Goal: Task Accomplishment & Management: Manage account settings

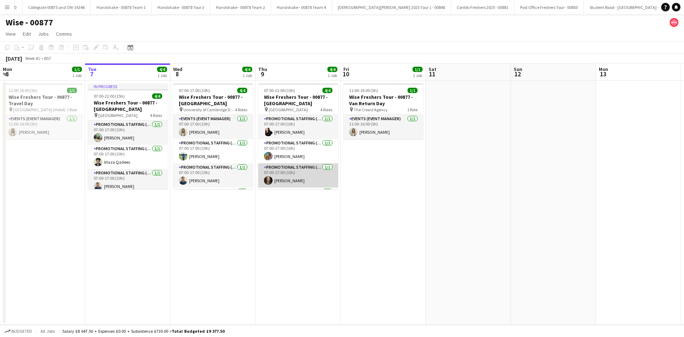
scroll to position [23, 0]
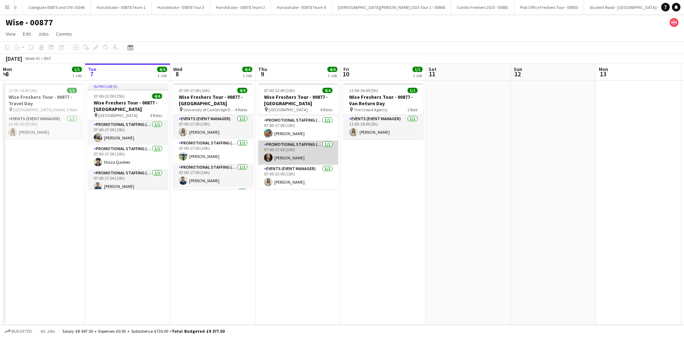
click at [283, 160] on app-card-role "Promotional Staffing (Brand Ambassadors) [DATE] 07:00-17:00 (10h) [PERSON_NAME]" at bounding box center [298, 152] width 80 height 24
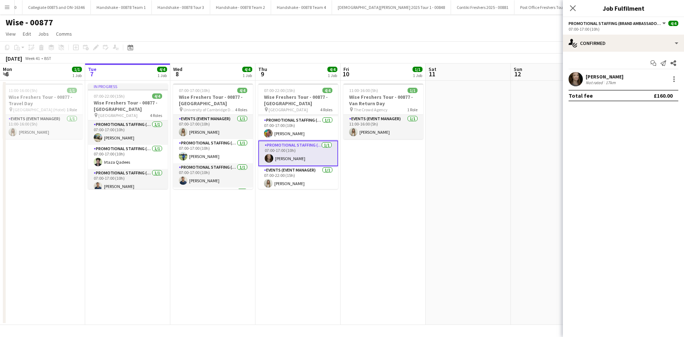
click at [590, 75] on div "[PERSON_NAME]" at bounding box center [605, 76] width 38 height 6
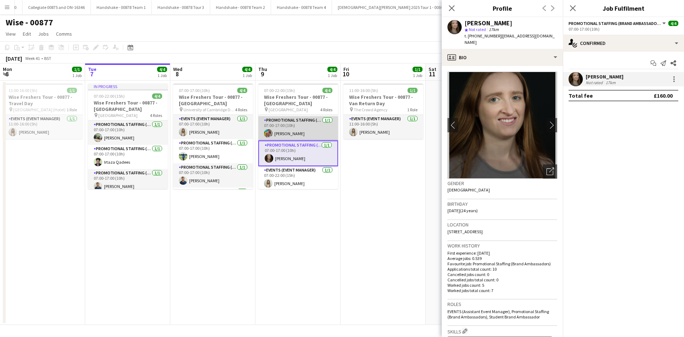
click at [273, 130] on app-card-role "Promotional Staffing (Brand Ambassadors) [DATE] 07:00-17:00 (10h) [PERSON_NAME]" at bounding box center [298, 128] width 80 height 24
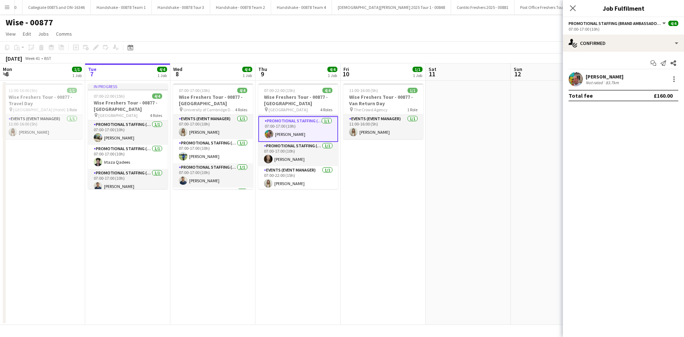
click at [592, 74] on div "[PERSON_NAME]" at bounding box center [605, 76] width 38 height 6
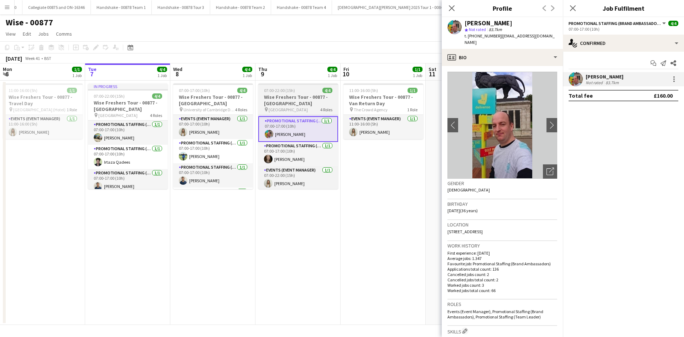
click at [304, 102] on h3 "Wise Freshers Tour - 00877 - [GEOGRAPHIC_DATA]" at bounding box center [298, 100] width 80 height 13
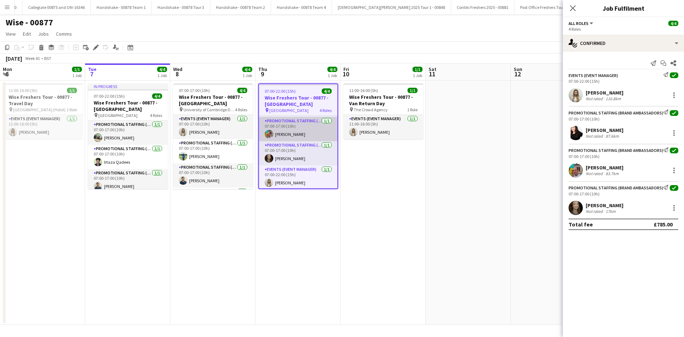
click at [291, 137] on app-card-role "Promotional Staffing (Brand Ambassadors) [DATE] 07:00-17:00 (10h) [PERSON_NAME]" at bounding box center [298, 129] width 78 height 24
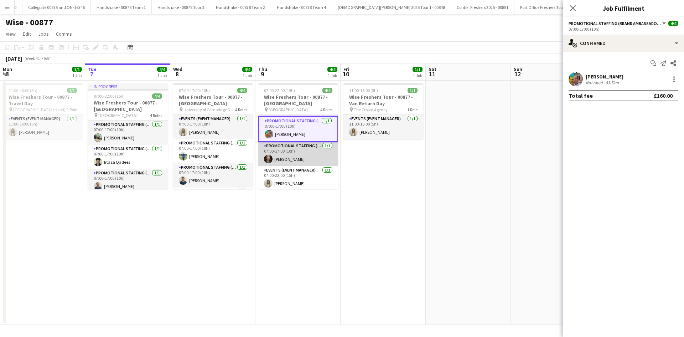
click at [289, 166] on app-card-role "Promotional Staffing (Brand Ambassadors) [DATE] 07:00-17:00 (10h) [PERSON_NAME]" at bounding box center [298, 154] width 80 height 24
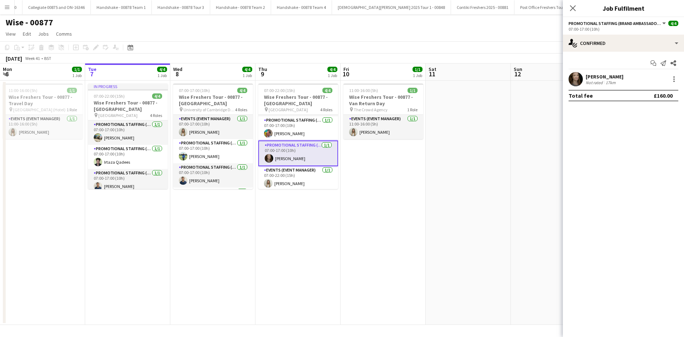
click at [603, 72] on div "[PERSON_NAME] Not rated 17km" at bounding box center [623, 79] width 121 height 14
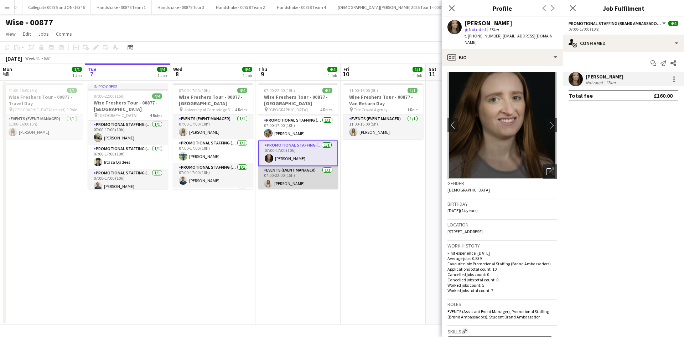
click at [289, 183] on app-card-role "Events (Event Manager) [DATE] 07:00-22:00 (15h) [PERSON_NAME]" at bounding box center [298, 178] width 80 height 24
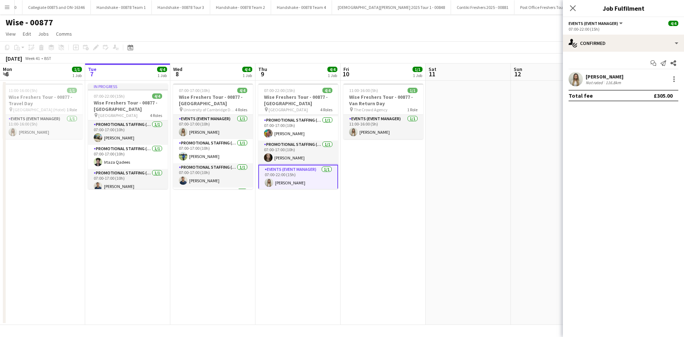
click at [594, 78] on div "[PERSON_NAME]" at bounding box center [605, 76] width 38 height 6
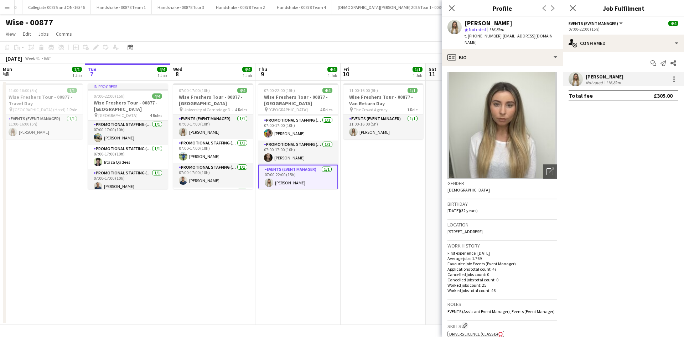
scroll to position [24, 0]
click at [299, 150] on app-card-role "Promotional Staffing (Brand Ambassadors) [DATE] 07:00-17:00 (10h) [PERSON_NAME]" at bounding box center [298, 151] width 80 height 24
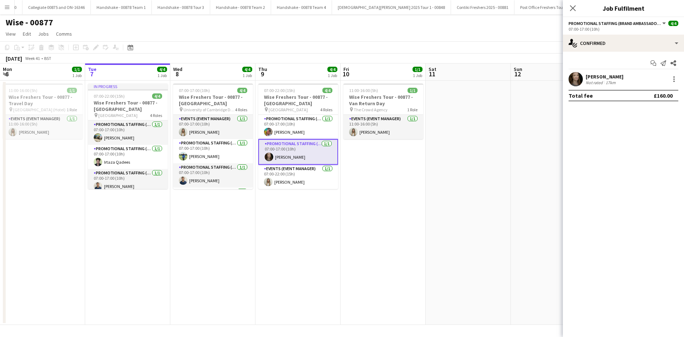
scroll to position [0, 0]
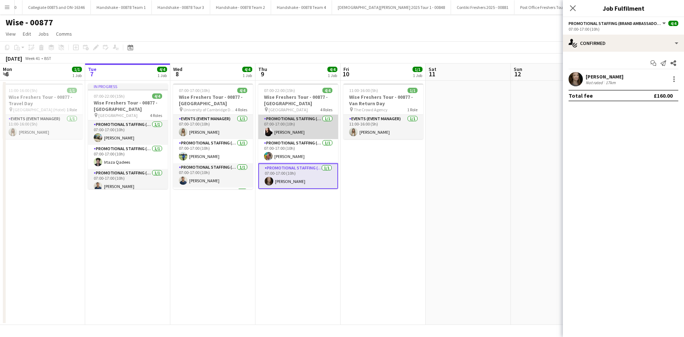
click at [297, 137] on app-card-role "Promotional Staffing (Brand Ambassadors) [DATE] 07:00-17:00 (10h) [PERSON_NAME]" at bounding box center [298, 127] width 80 height 24
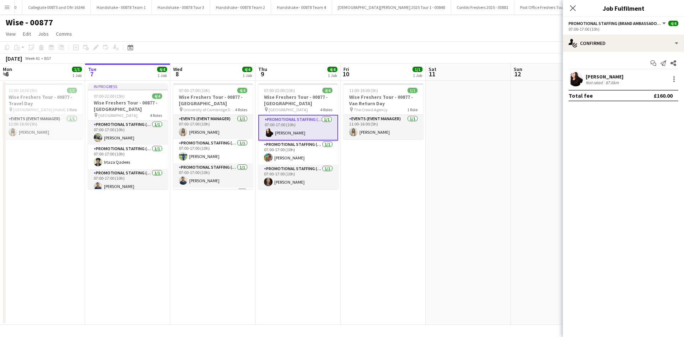
click at [595, 81] on div "Not rated" at bounding box center [595, 82] width 19 height 5
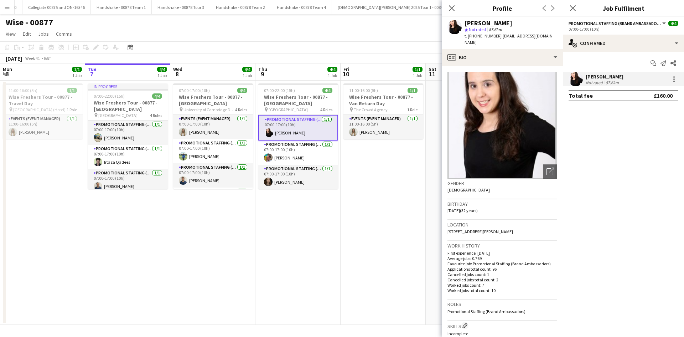
click at [314, 263] on app-date-cell "07:00-22:00 (15h) 4/4 Wise Freshers Tour - 00877 - [GEOGRAPHIC_DATA] pin Univer…" at bounding box center [298, 203] width 85 height 244
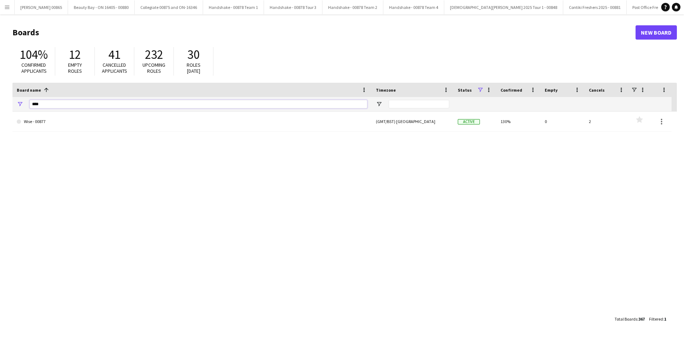
click at [37, 105] on input "****" at bounding box center [199, 104] width 338 height 9
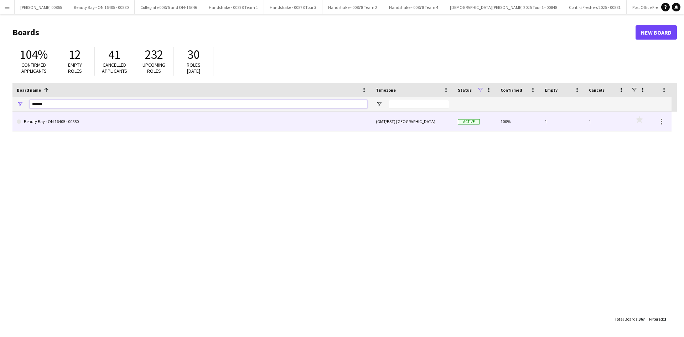
type input "******"
click at [40, 115] on link "Beauty Bay - ON 16405 - 00880" at bounding box center [192, 122] width 351 height 20
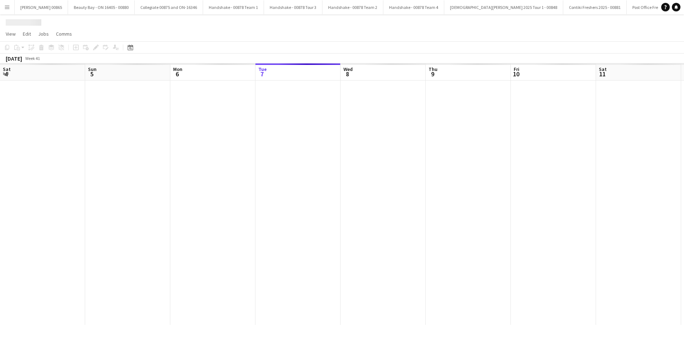
scroll to position [0, 170]
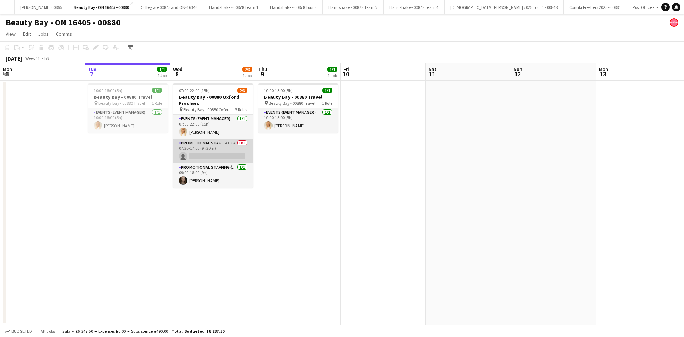
click at [210, 146] on app-card-role "Promotional Staffing (Brand Ambassadors) 4I 6A 0/1 07:30-17:00 (9h30m) single-n…" at bounding box center [213, 151] width 80 height 24
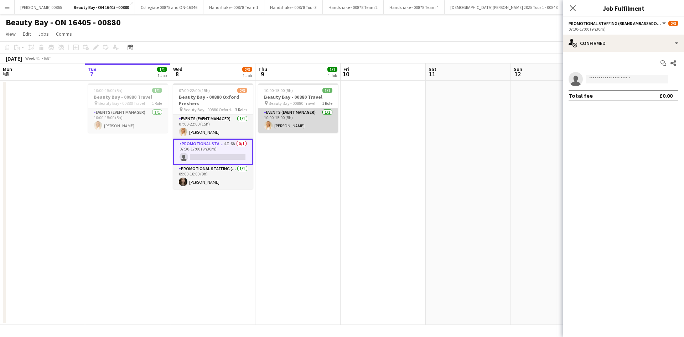
click at [275, 127] on app-card-role "Events (Event Manager) 1/1 10:00-15:00 (5h) Jenny Scott" at bounding box center [298, 120] width 80 height 24
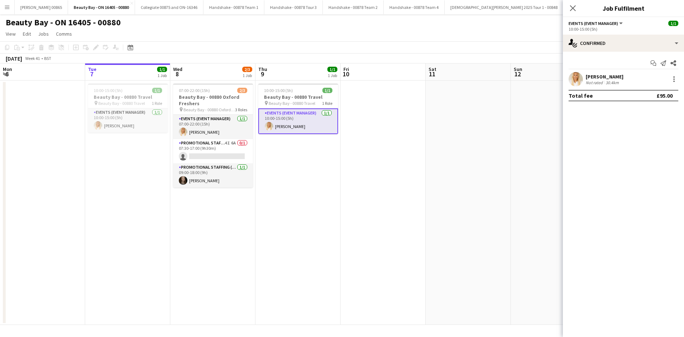
click at [586, 73] on div "Jenny Scott Not rated 30.4km" at bounding box center [623, 79] width 121 height 14
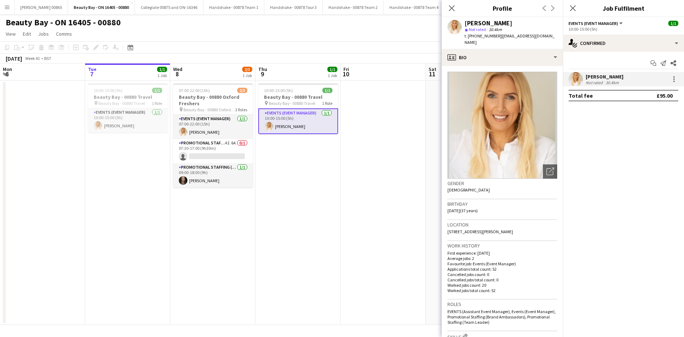
click at [336, 208] on app-date-cell "10:00-15:00 (5h) 1/1 Beauty Bay - 00880 Travel pin Beauty Bay - 00880 Travel 1 …" at bounding box center [298, 203] width 85 height 244
